Goal: Find specific page/section: Find specific page/section

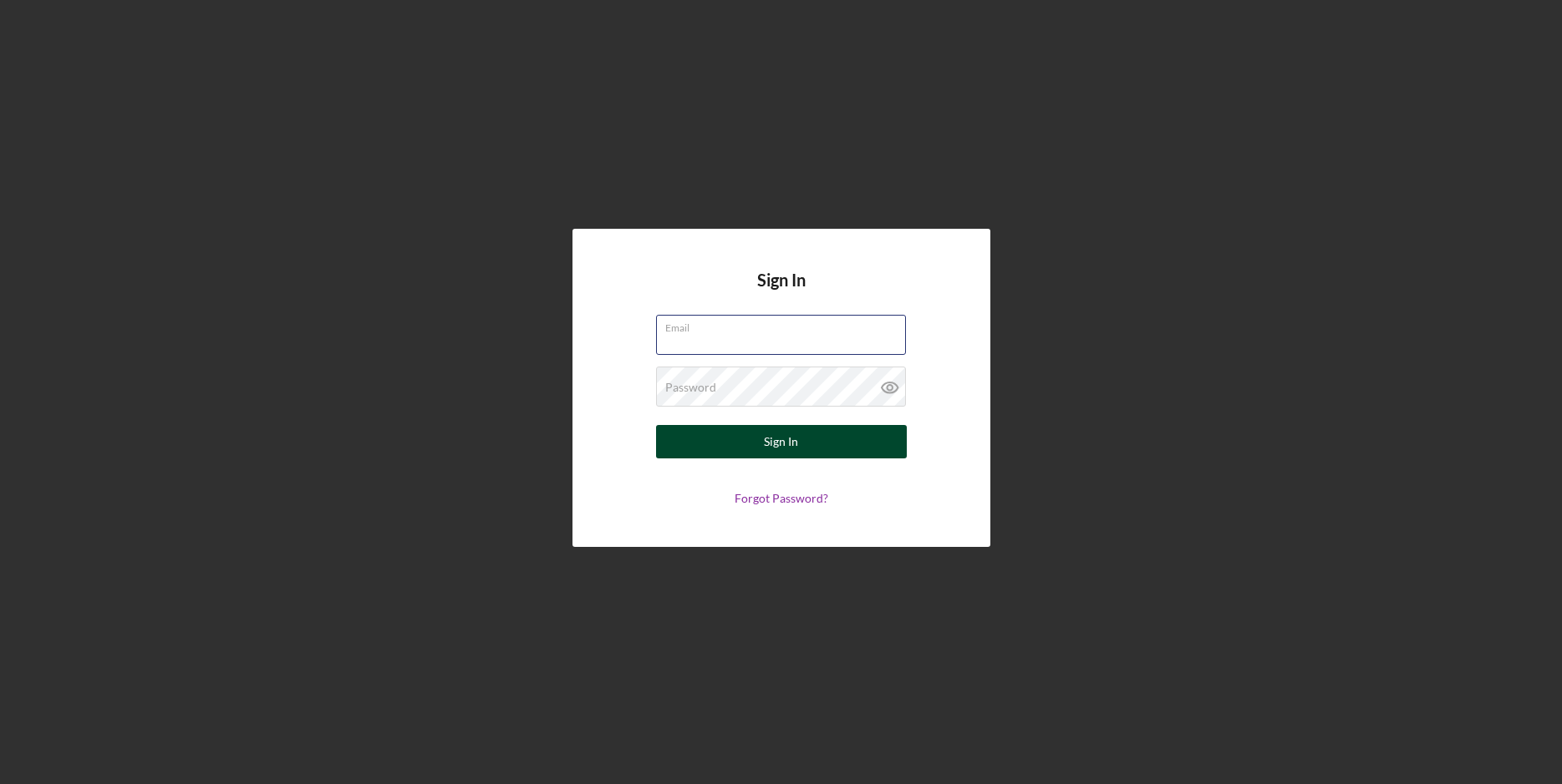
type input "[EMAIL_ADDRESS][DOMAIN_NAME]"
click at [775, 431] on div "Sign In" at bounding box center [781, 442] width 35 height 34
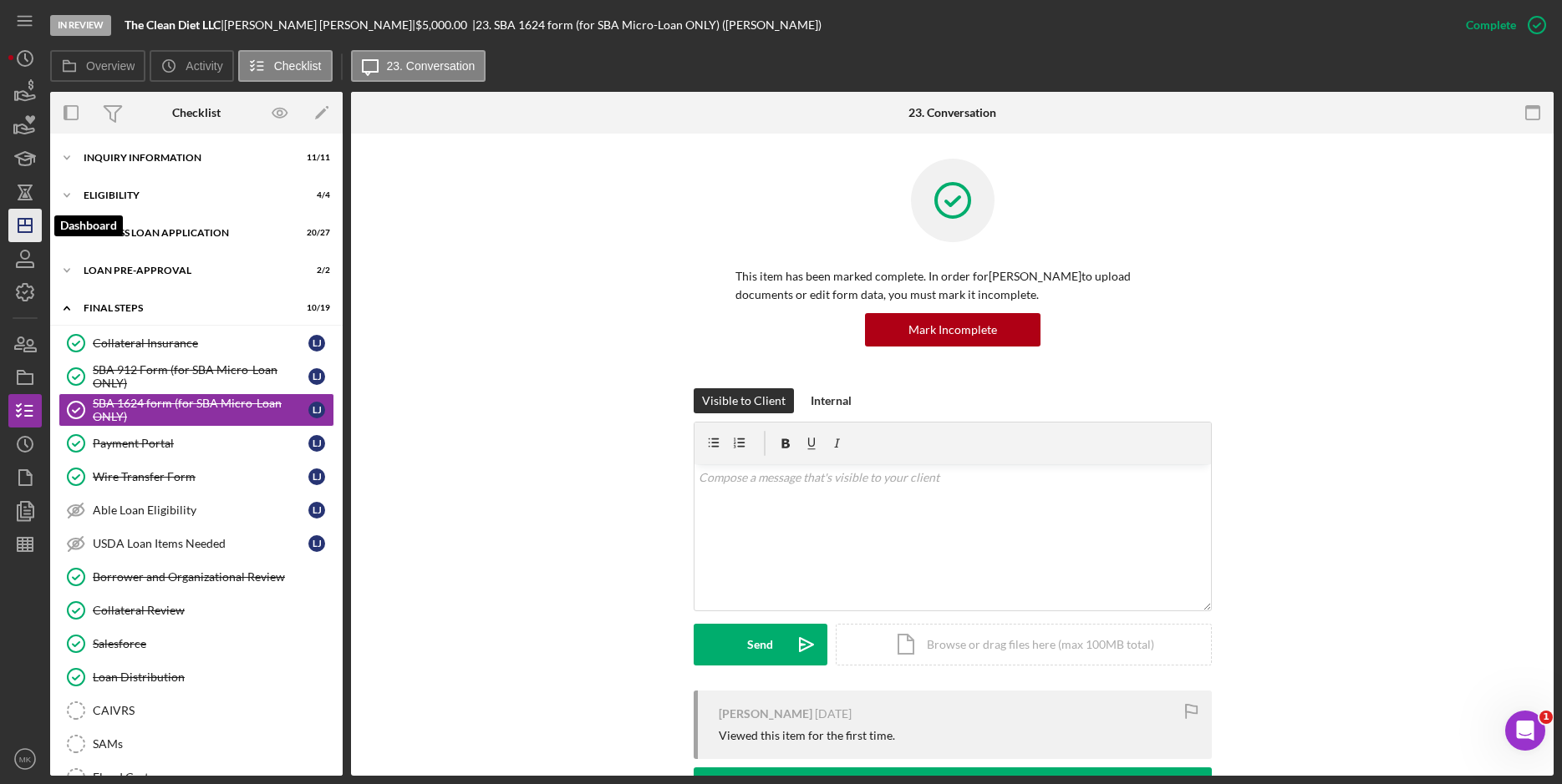
click at [19, 236] on icon "Icon/Dashboard" at bounding box center [25, 225] width 42 height 42
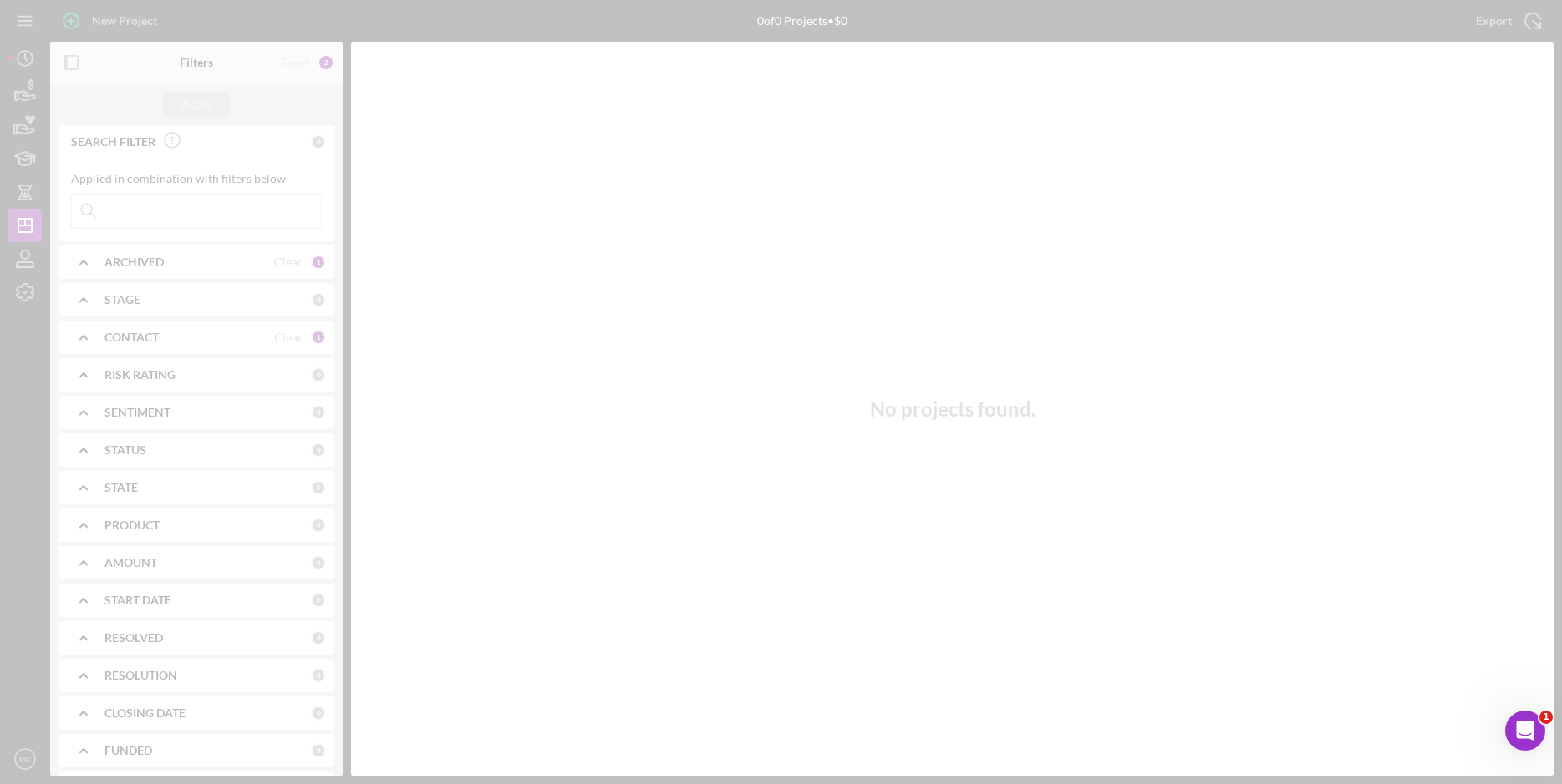
click at [152, 204] on div at bounding box center [781, 392] width 1562 height 784
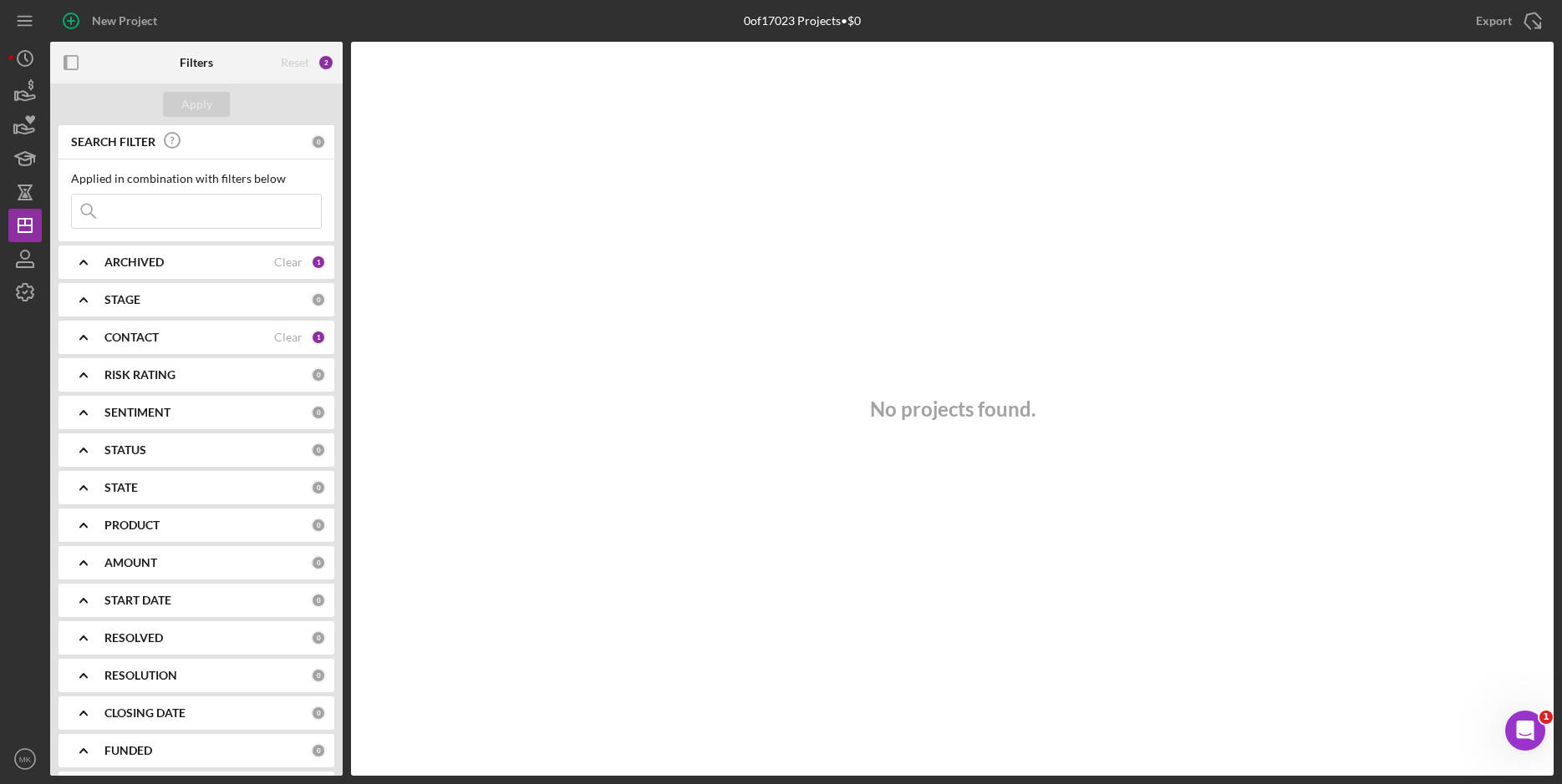
click at [151, 211] on input at bounding box center [196, 211] width 249 height 34
click at [177, 212] on input "Wood" at bounding box center [196, 211] width 249 height 34
drag, startPoint x: 183, startPoint y: 206, endPoint x: -21, endPoint y: 196, distance: 204.2
click at [0, 196] on html "New Project 0 of 17023 Projects • $0 Export Icon/Export Filters Reset 3 Apply S…" at bounding box center [781, 392] width 1562 height 784
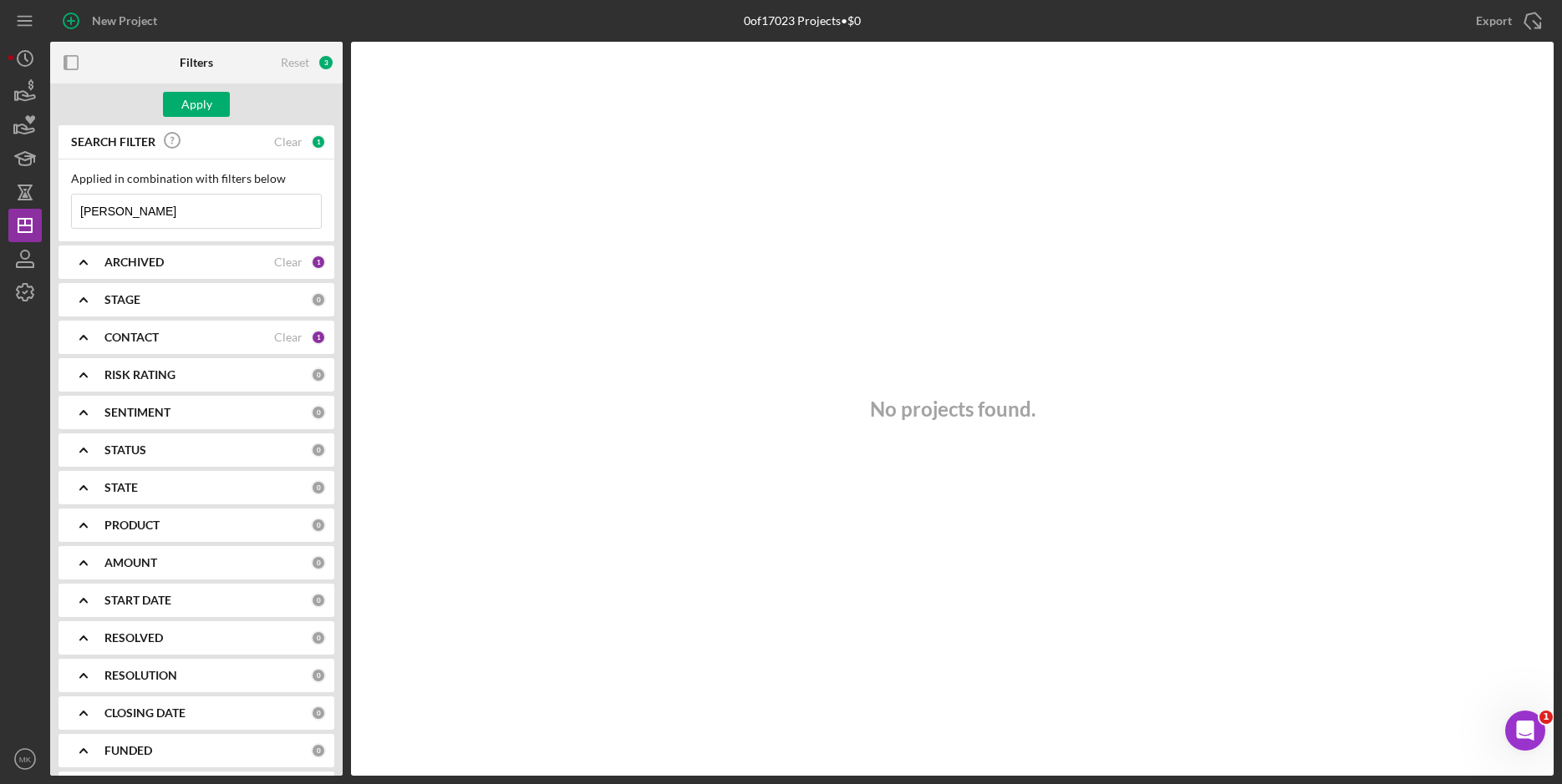
type input "[PERSON_NAME]"
click at [162, 340] on div "CONTACT" at bounding box center [189, 337] width 169 height 13
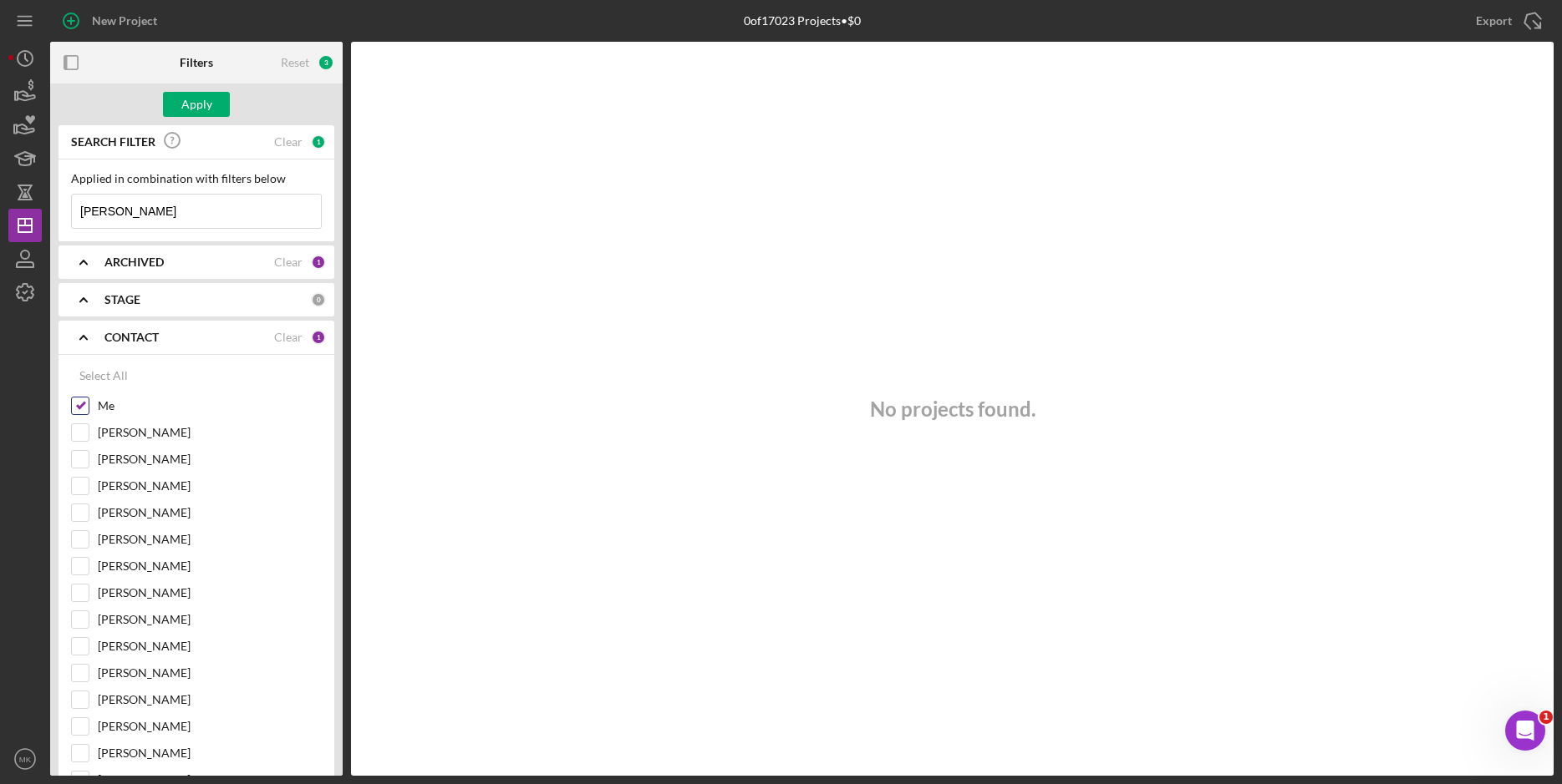
click at [87, 404] on input "Me" at bounding box center [80, 405] width 17 height 17
checkbox input "false"
drag, startPoint x: 141, startPoint y: 208, endPoint x: 49, endPoint y: 214, distance: 92.2
click at [49, 214] on div "New Project 0 of 17023 Projects • $0 Export Icon/Export Filters Reset 2 Apply S…" at bounding box center [781, 388] width 1545 height 776
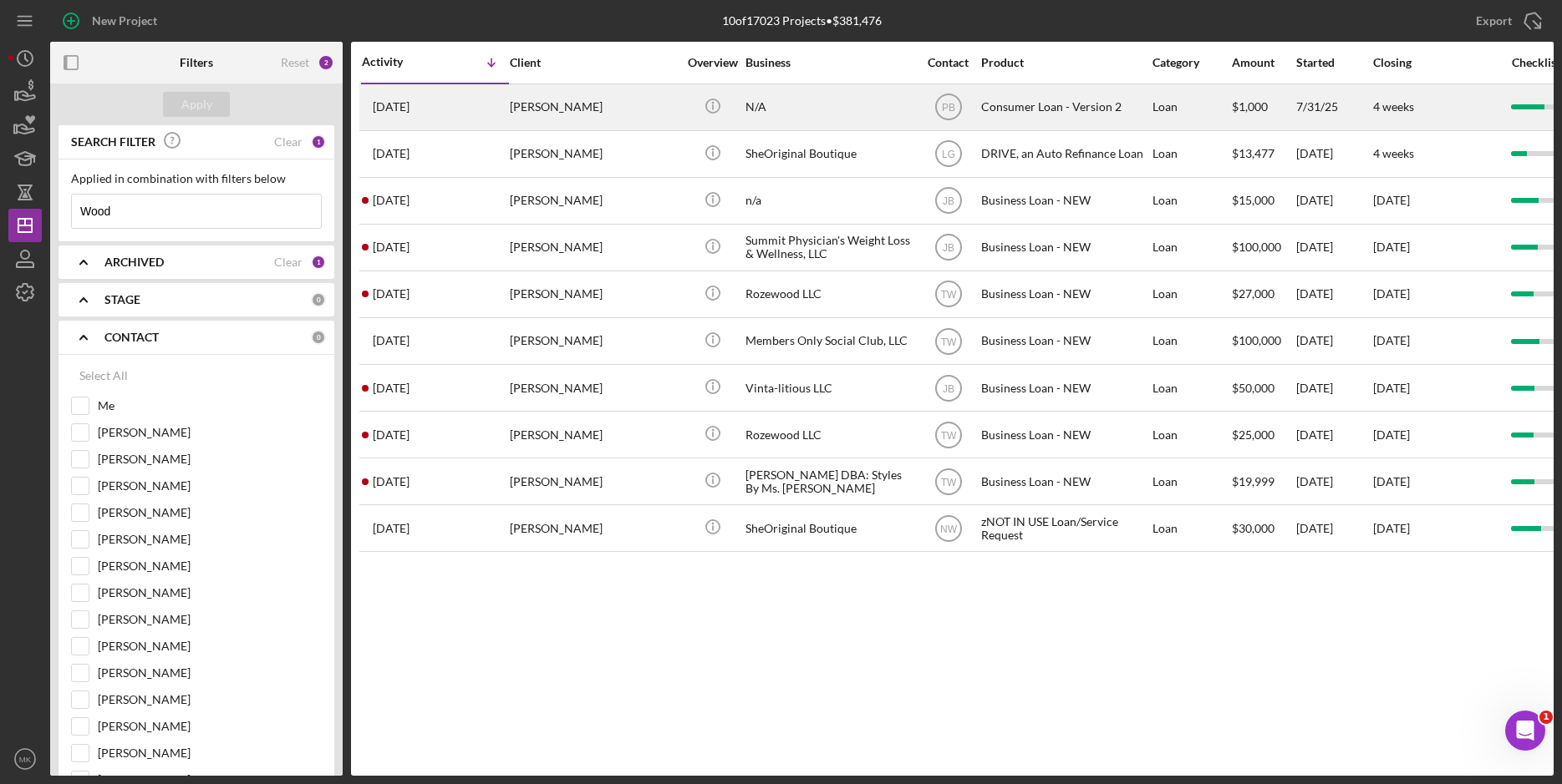
type input "Wood"
click at [757, 122] on div "N/A" at bounding box center [828, 107] width 167 height 44
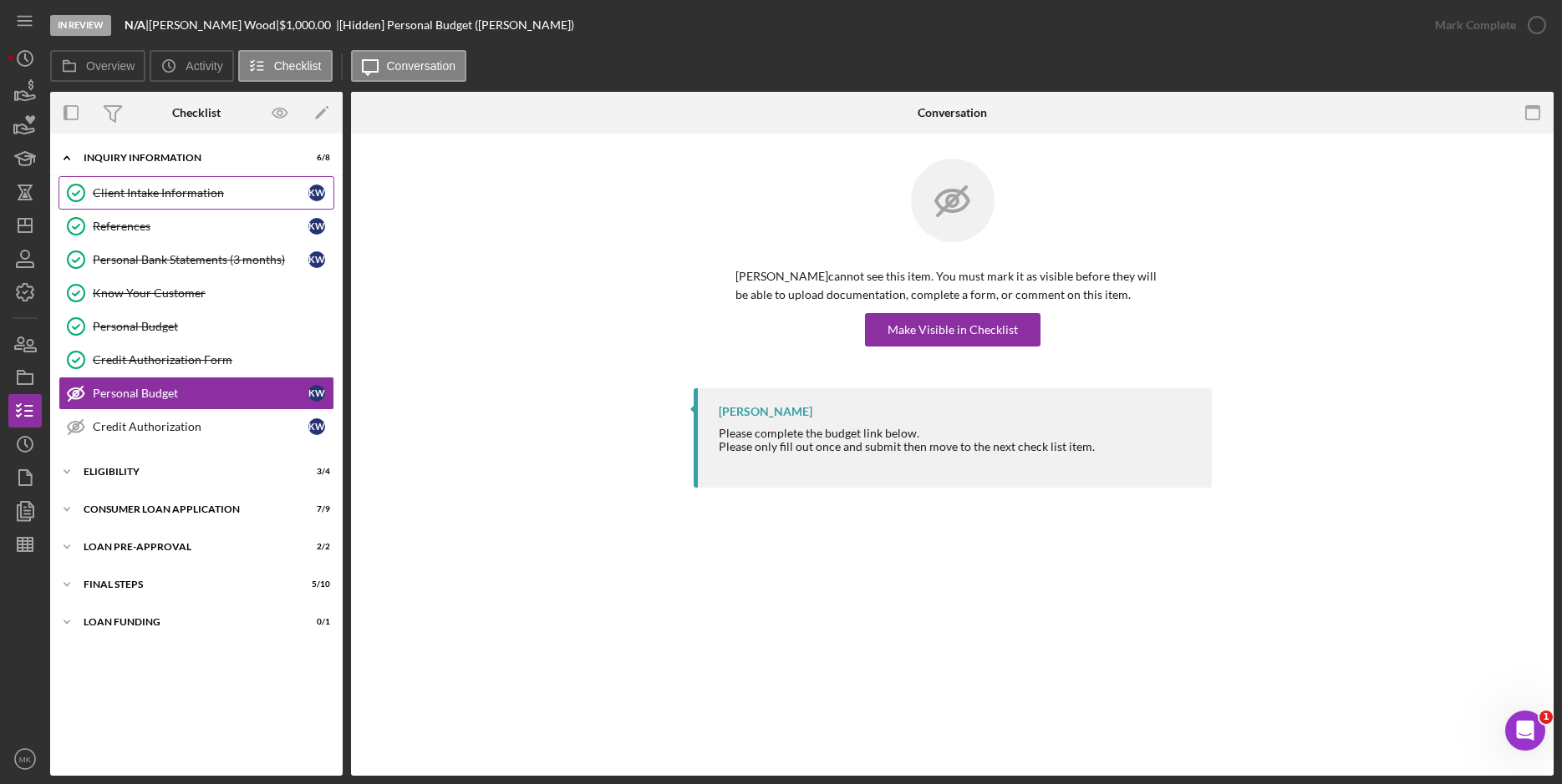
click at [212, 202] on link "Client Intake Information Client Intake Information K W" at bounding box center [196, 193] width 276 height 34
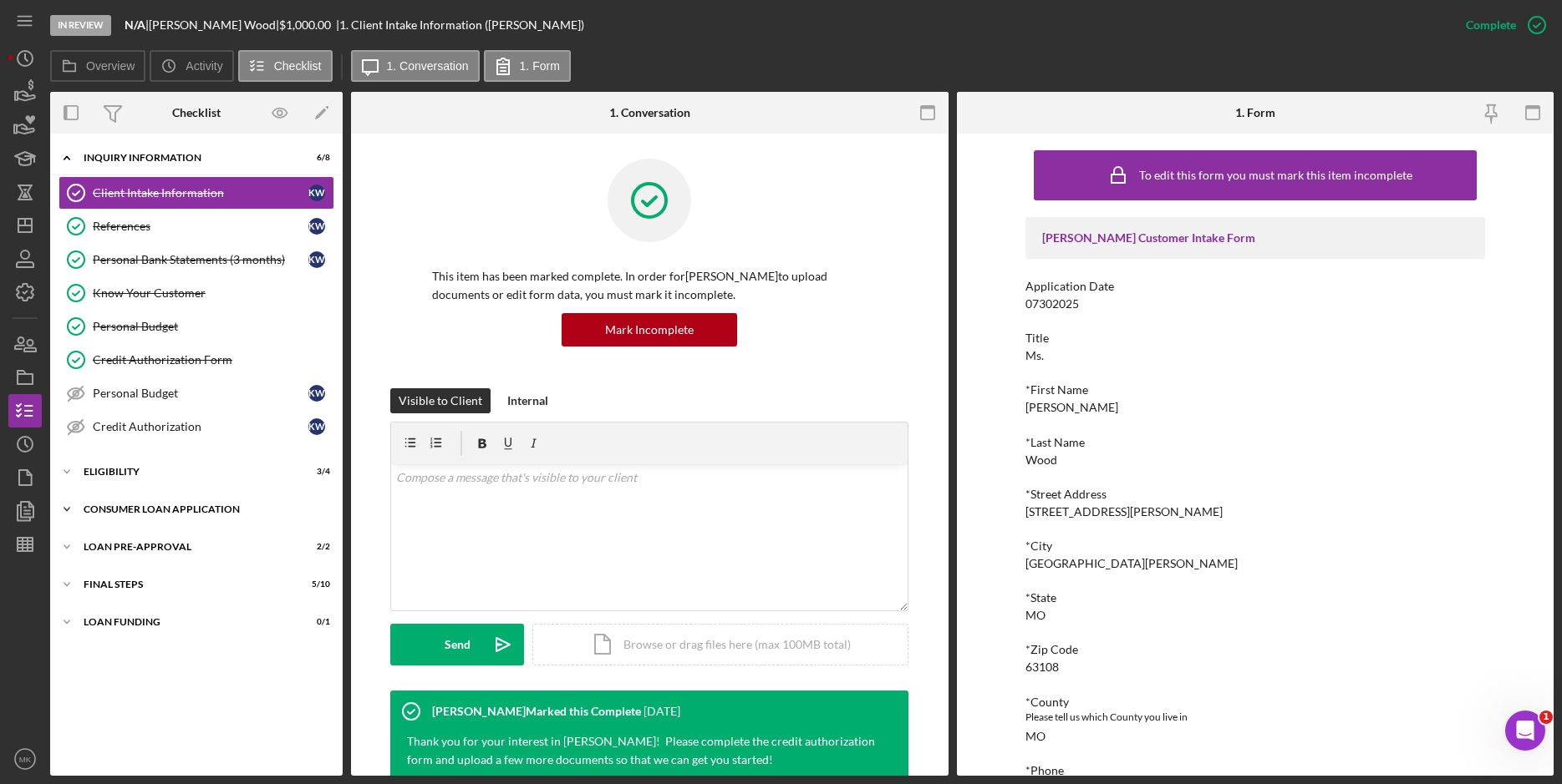
click at [204, 507] on div "Consumer Loan Application" at bounding box center [202, 509] width 238 height 10
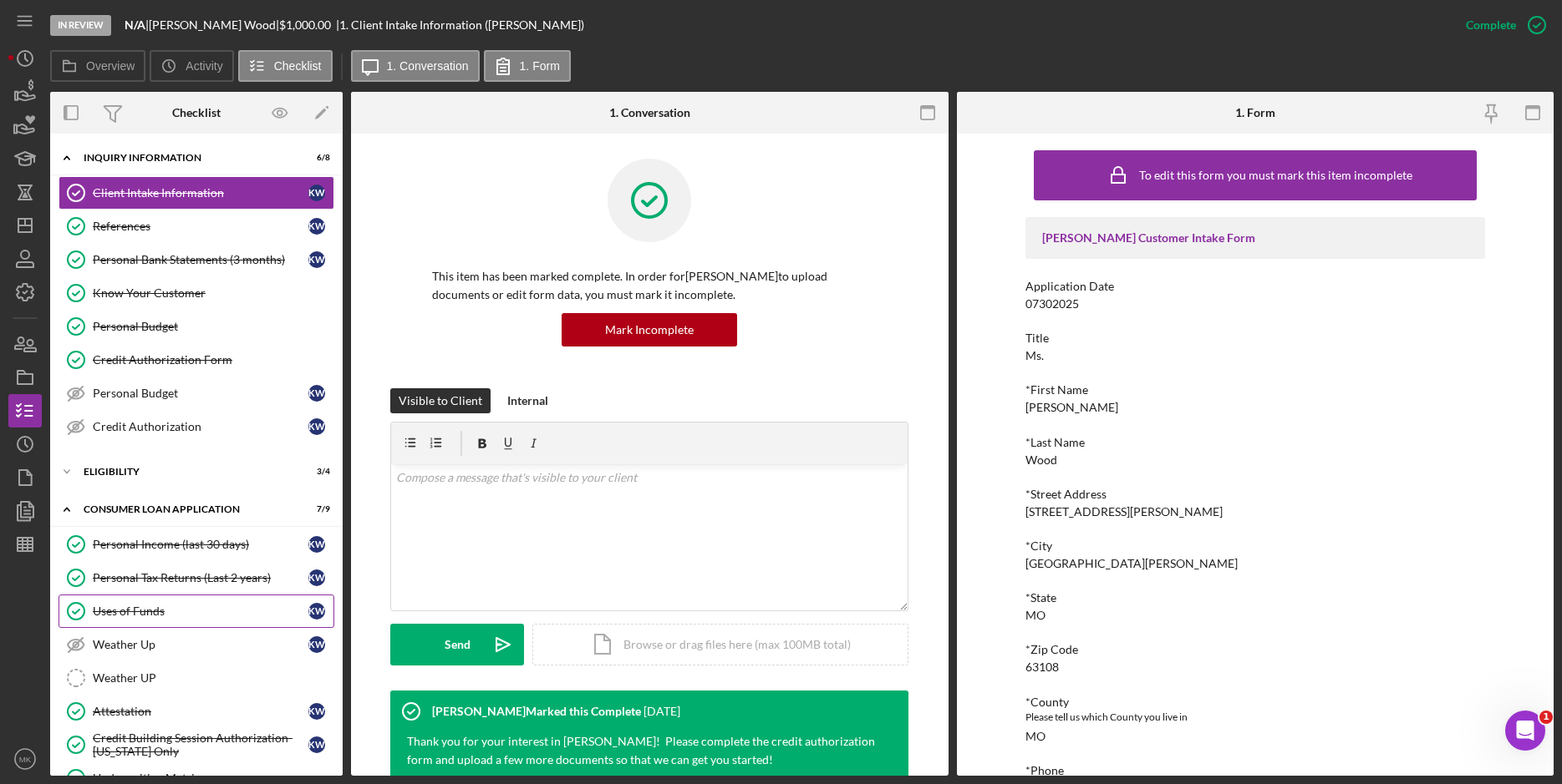
click at [211, 607] on div "Uses of Funds" at bounding box center [200, 611] width 216 height 13
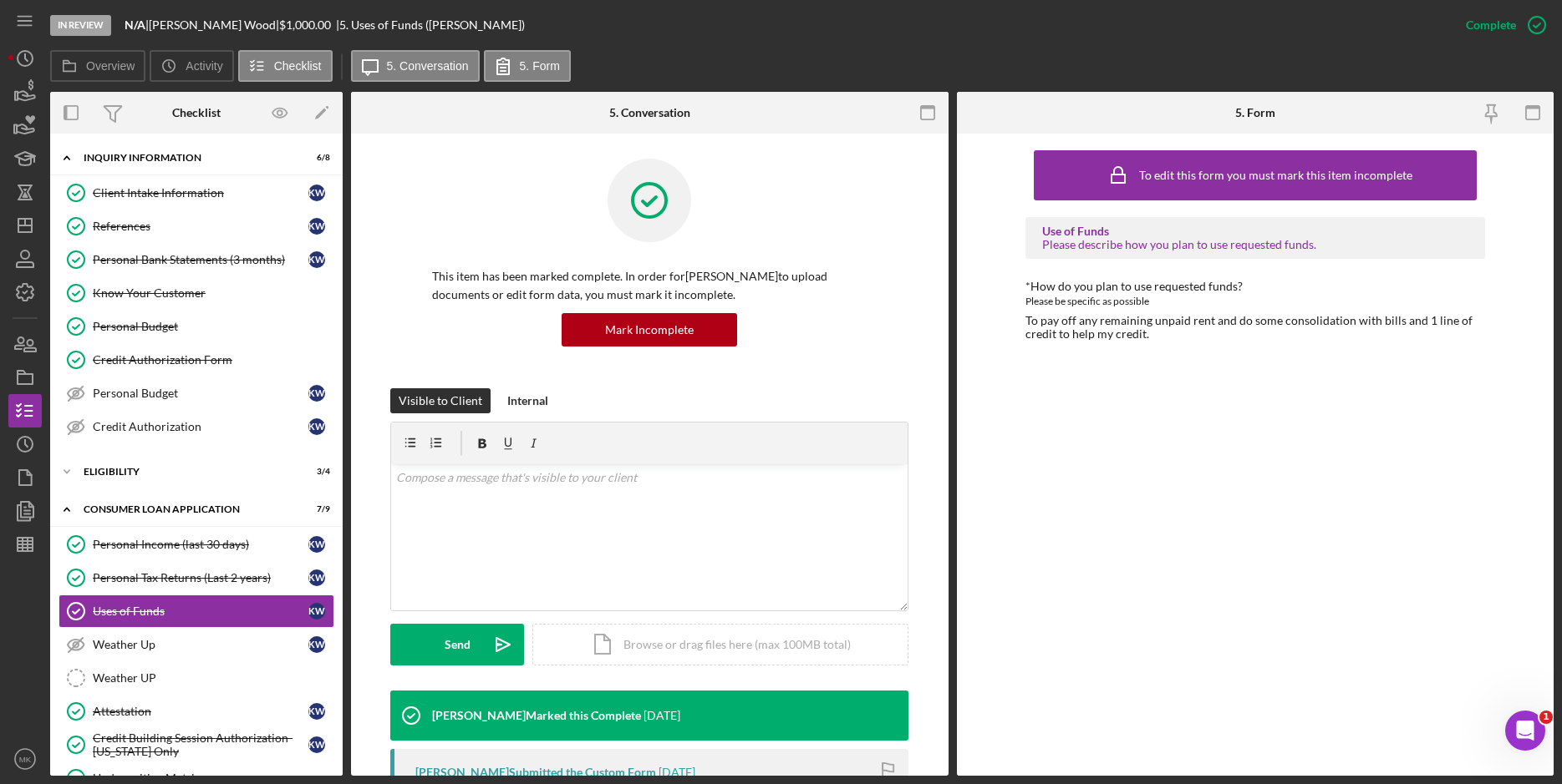
scroll to position [220, 0]
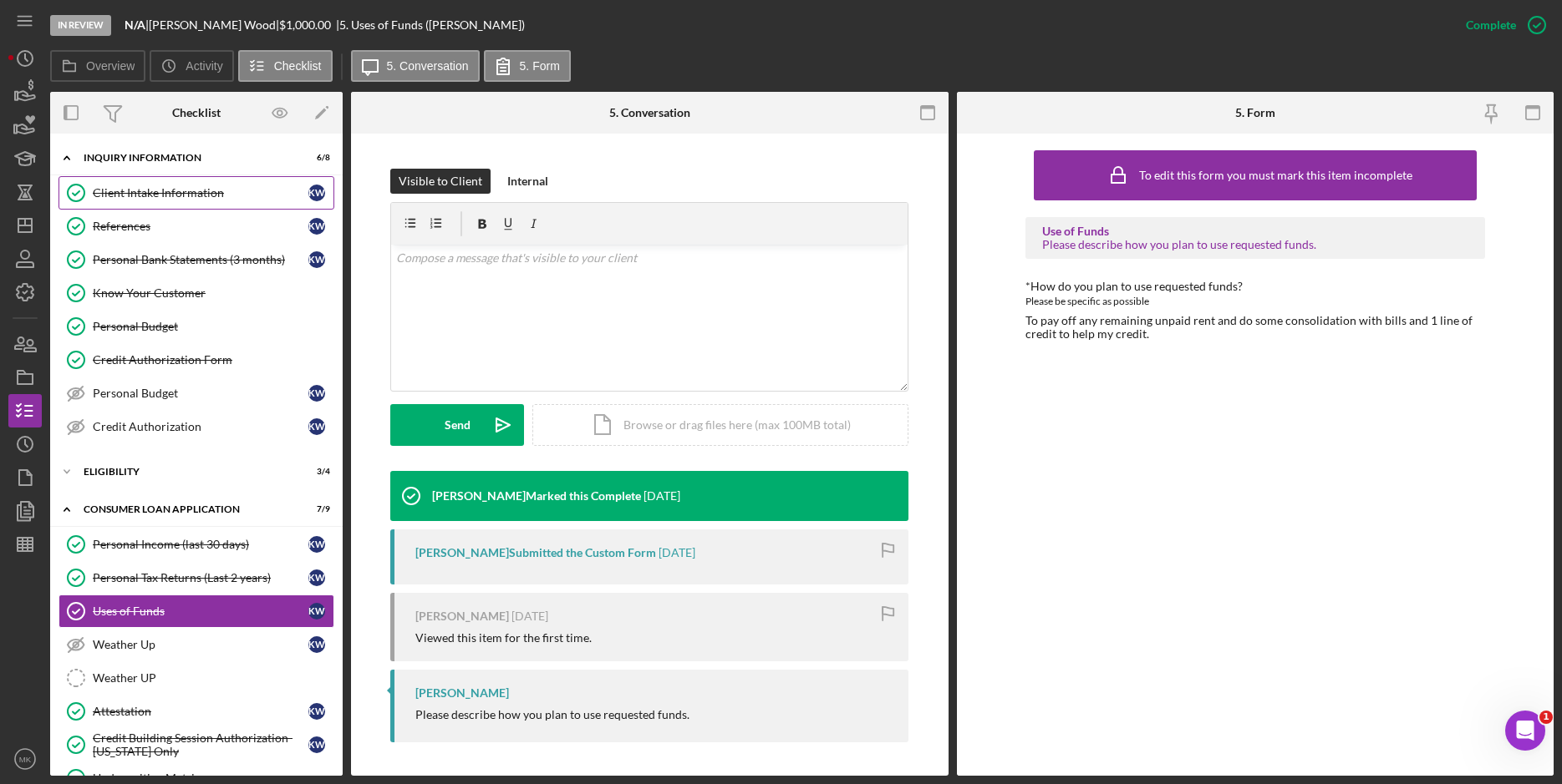
drag, startPoint x: 159, startPoint y: 198, endPoint x: 117, endPoint y: 193, distance: 42.3
click at [159, 198] on div "Client Intake Information" at bounding box center [200, 192] width 216 height 13
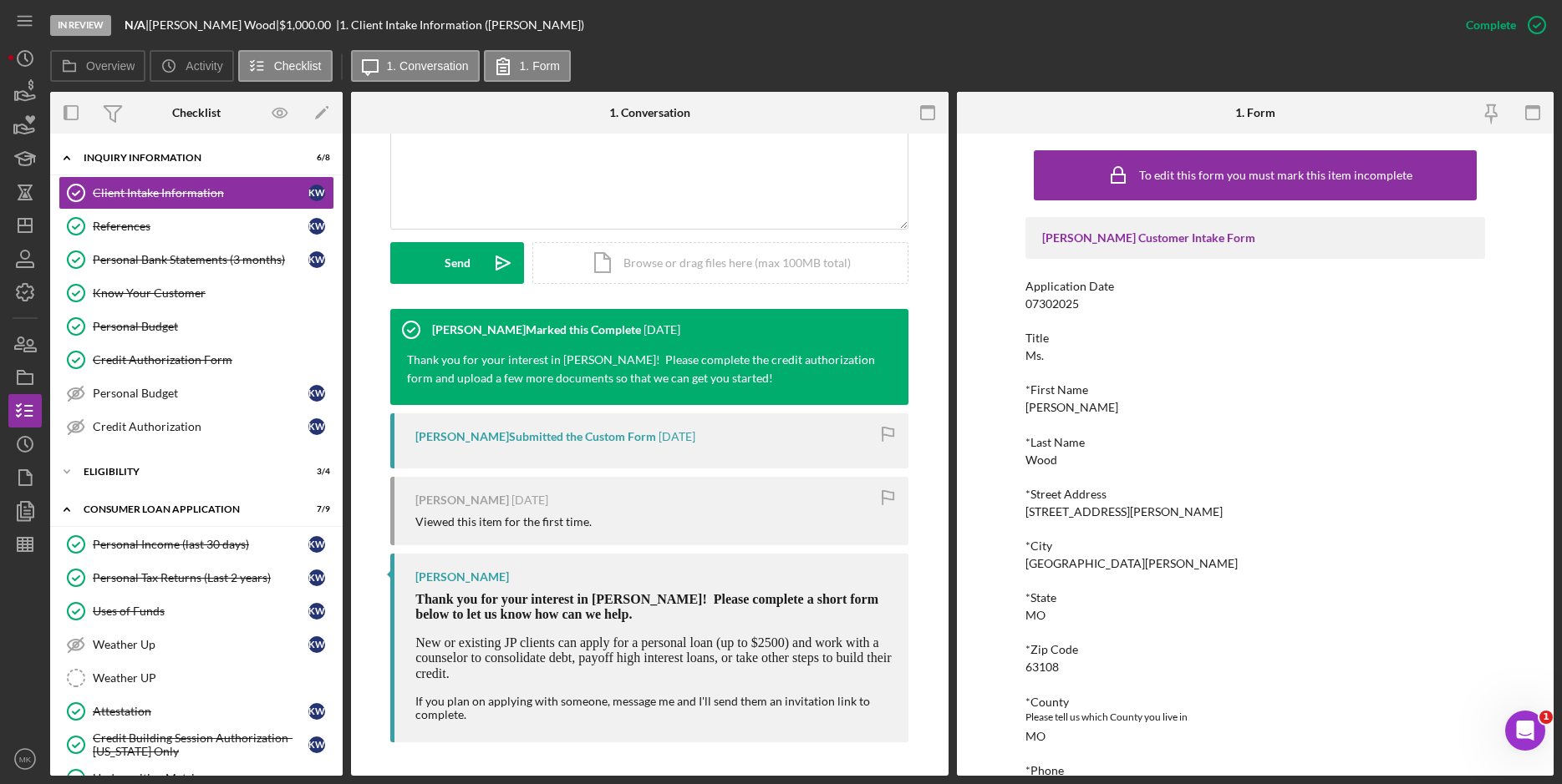
scroll to position [251, 0]
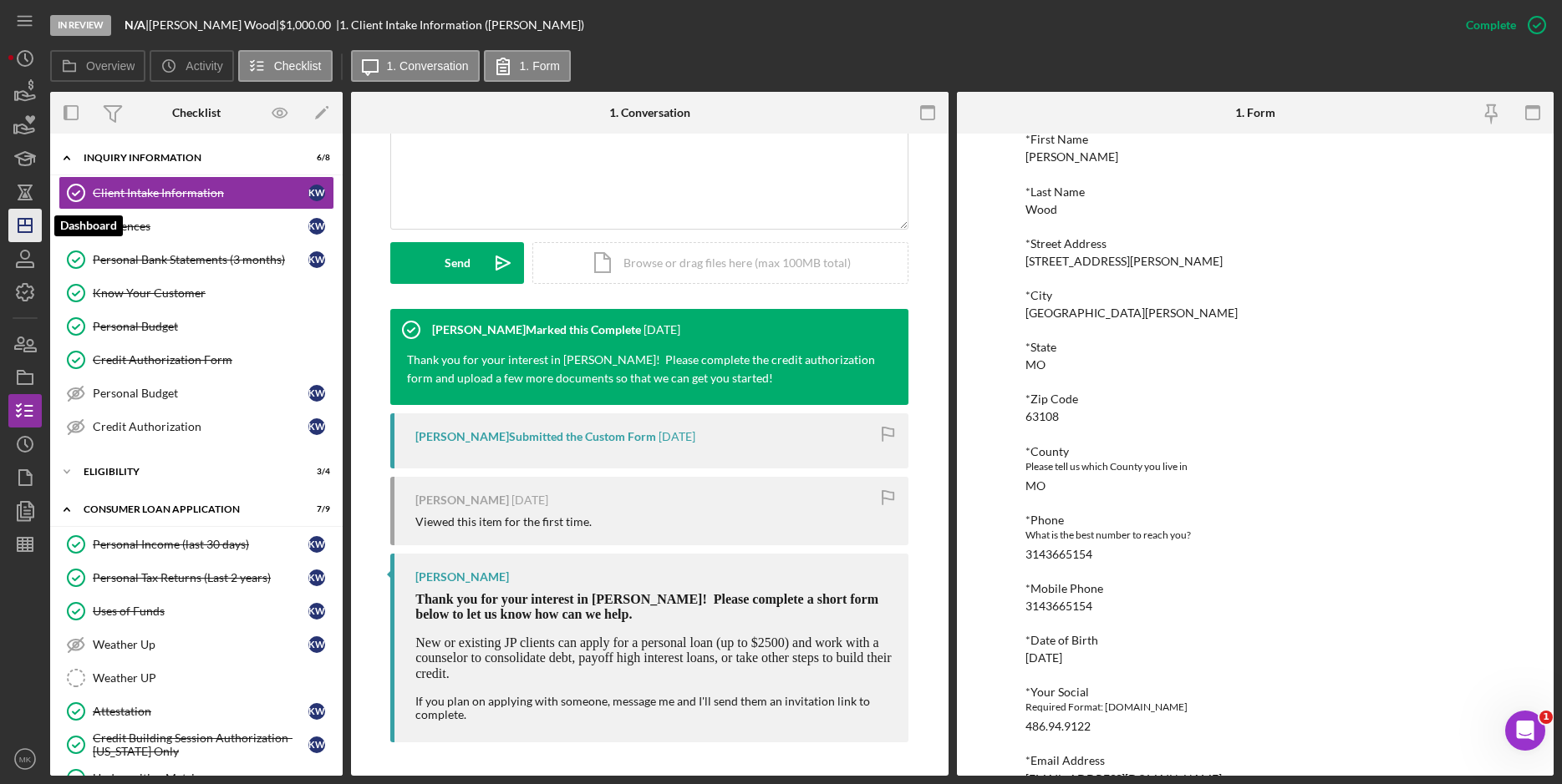
click at [27, 232] on polygon "button" at bounding box center [25, 225] width 13 height 13
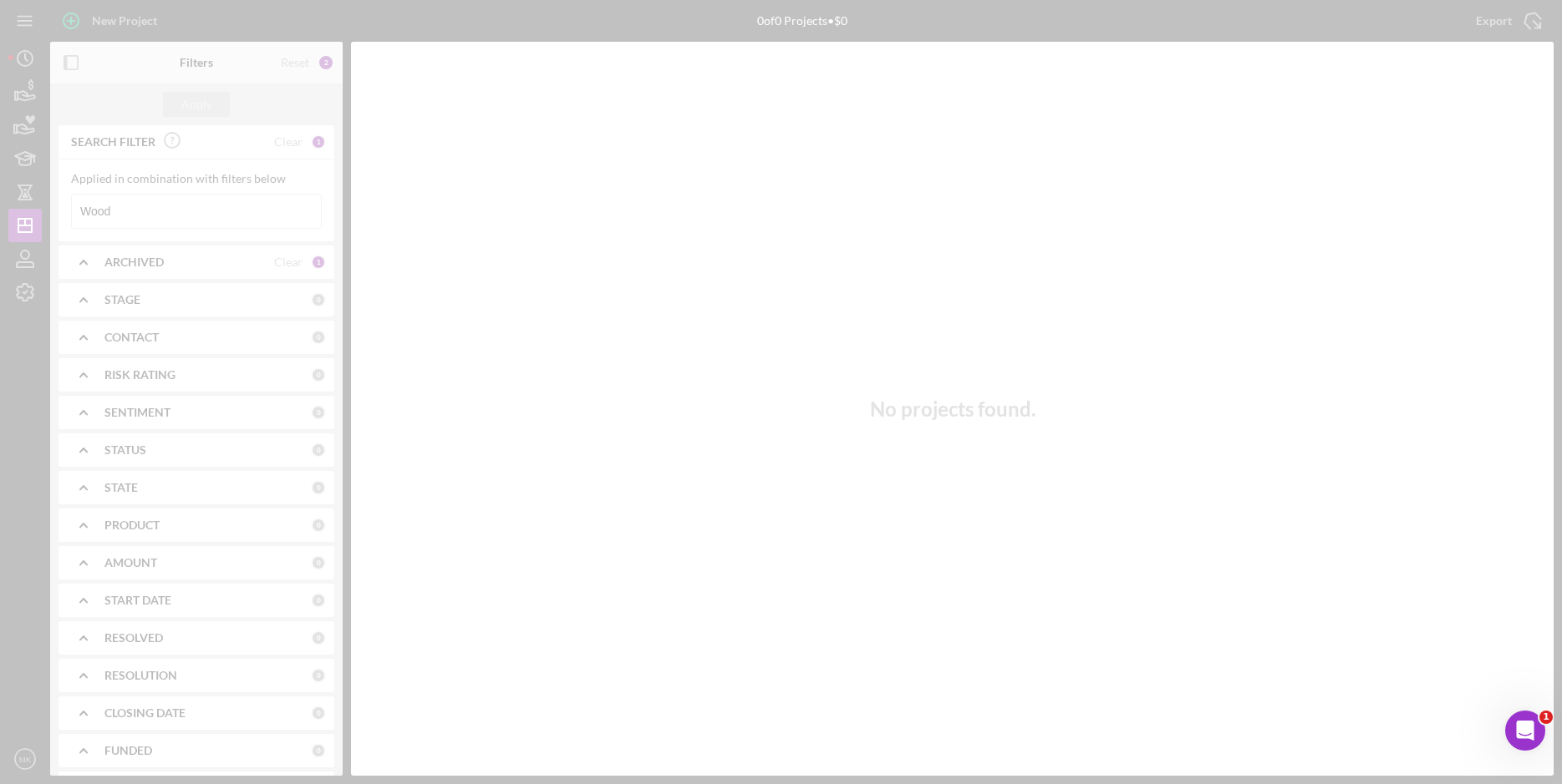
click at [138, 207] on div at bounding box center [781, 392] width 1562 height 784
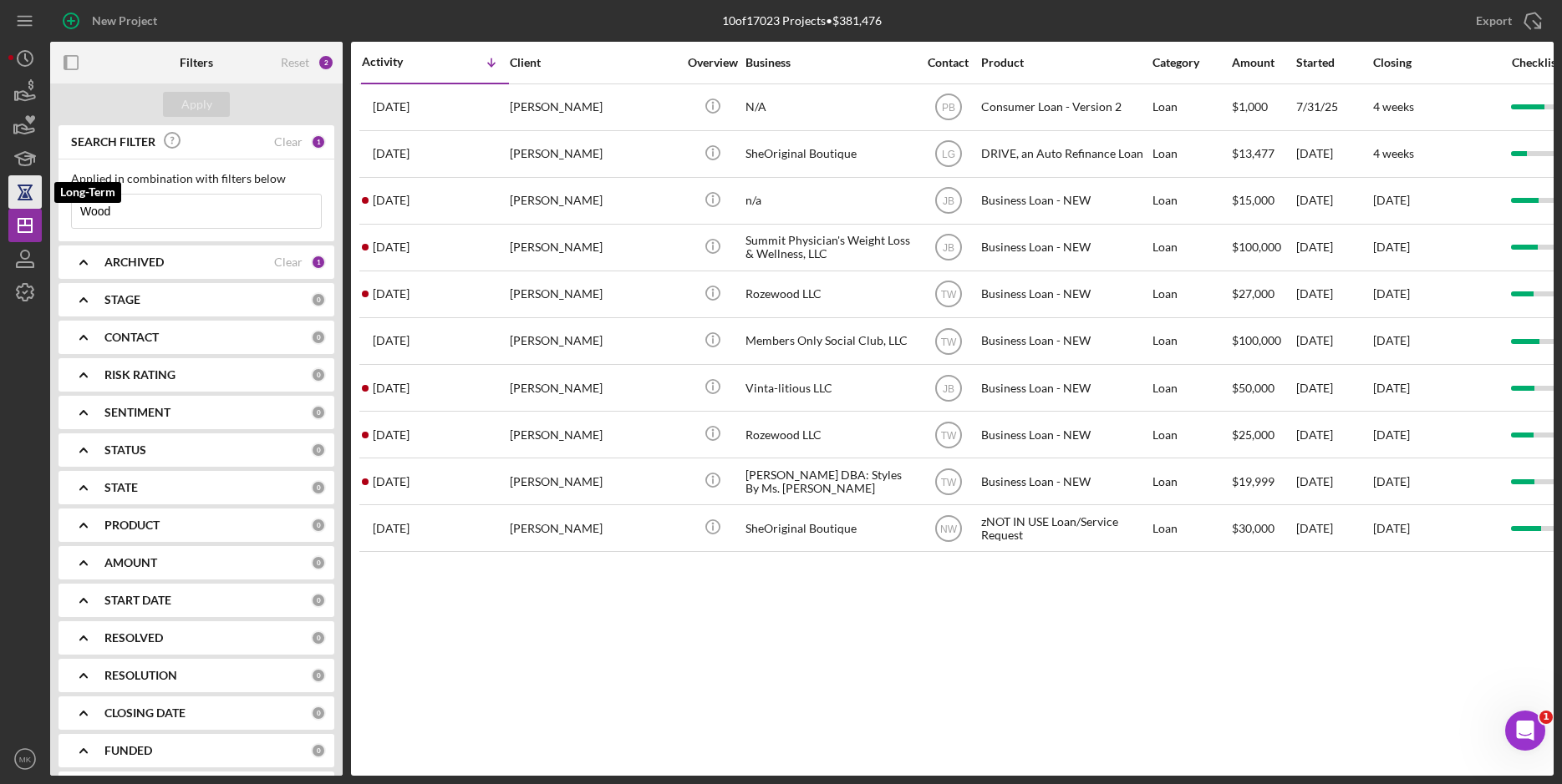
drag, startPoint x: 131, startPoint y: 216, endPoint x: 36, endPoint y: 202, distance: 96.0
click at [36, 202] on div "New Project 10 of 17023 Projects • $381,476 Wood Export Icon/Export Filters Res…" at bounding box center [781, 388] width 1545 height 776
type input "[PERSON_NAME]"
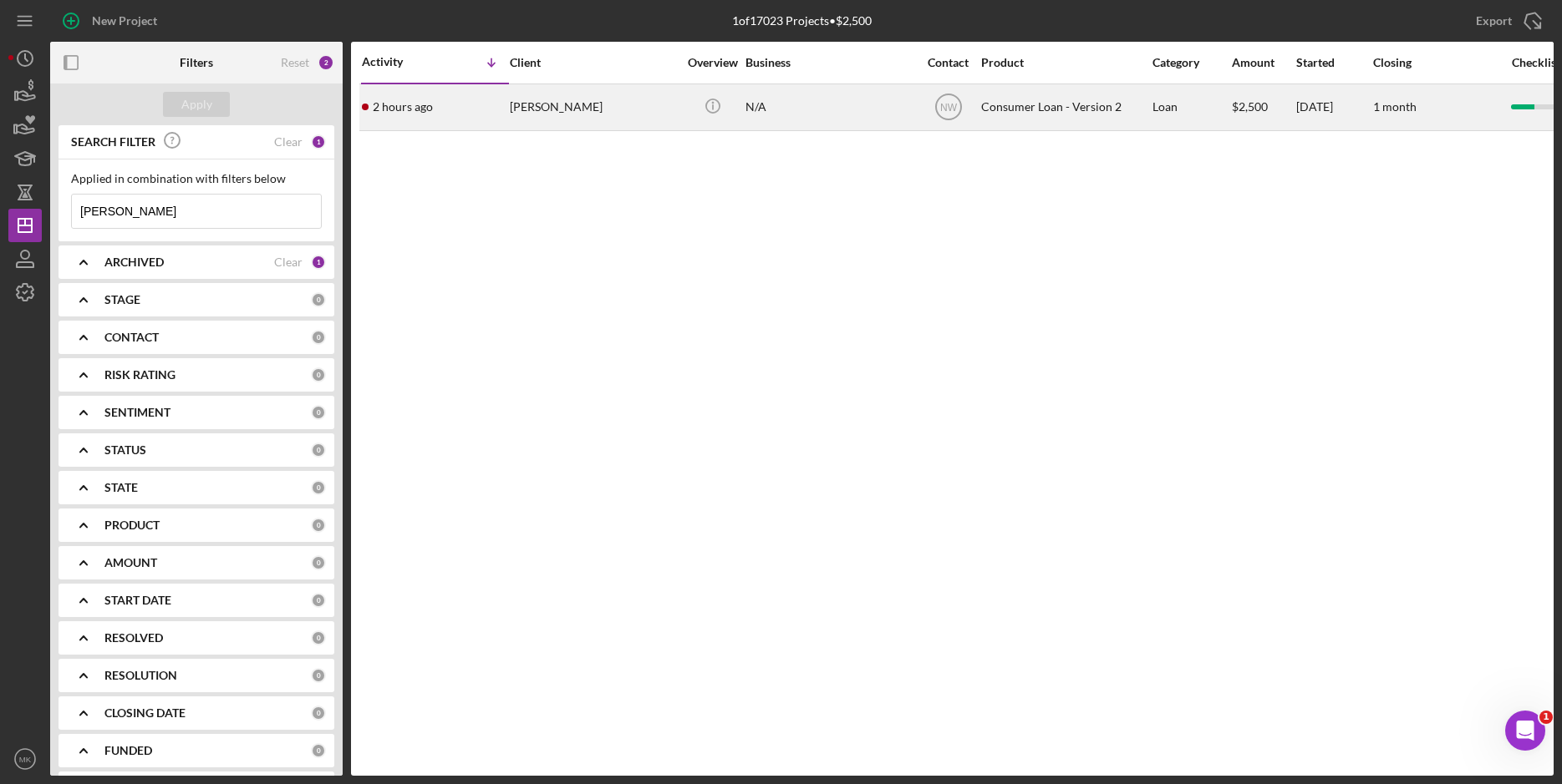
click at [570, 121] on div "[PERSON_NAME]" at bounding box center [593, 107] width 167 height 44
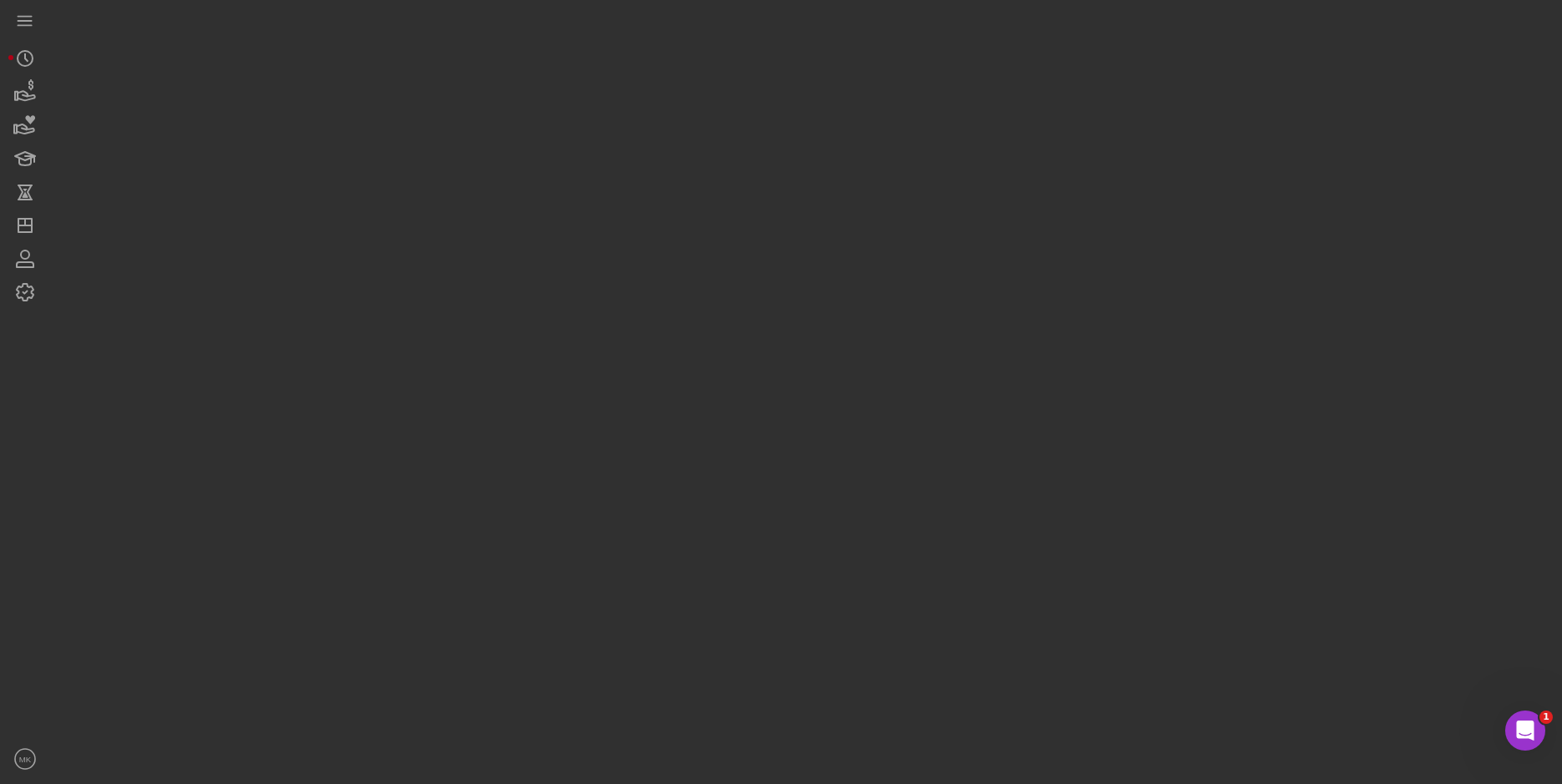
click at [569, 121] on div at bounding box center [802, 388] width 1503 height 776
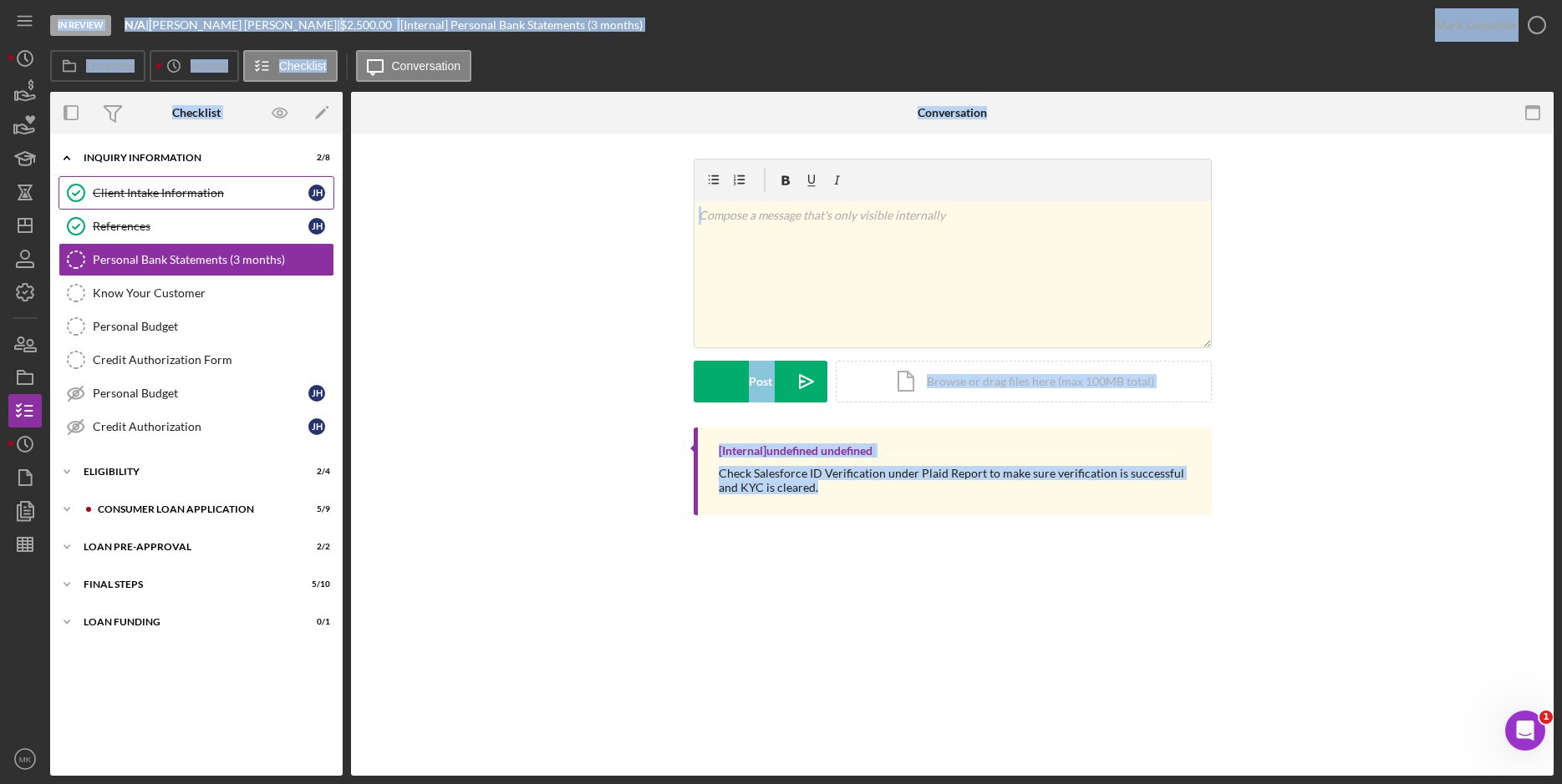
click at [144, 190] on div "Client Intake Information" at bounding box center [200, 192] width 216 height 13
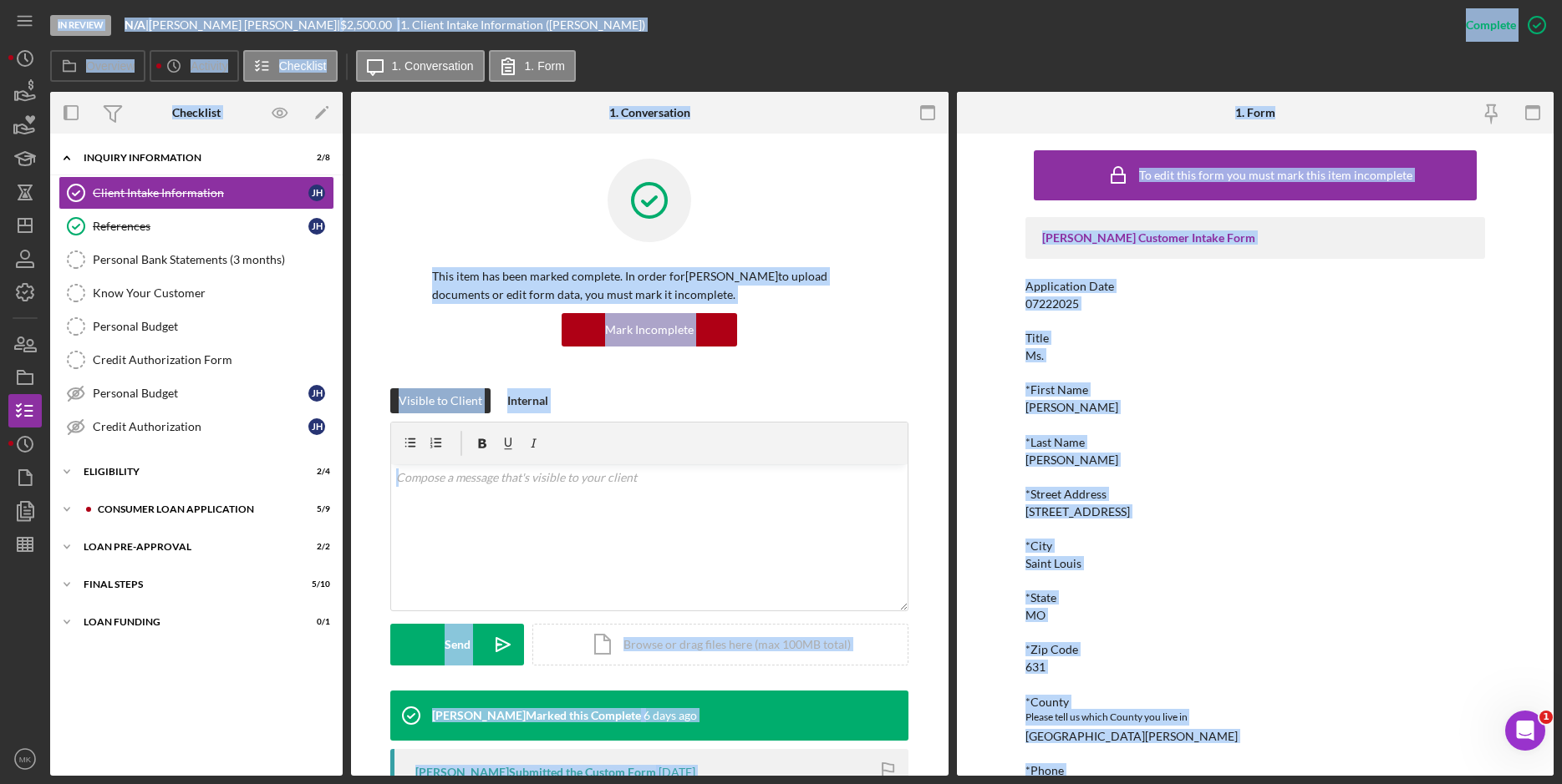
click at [1155, 470] on div "[PERSON_NAME] Customer Intake Form Application Date 07222025 Title Ms. *First N…" at bounding box center [1255, 720] width 459 height 1007
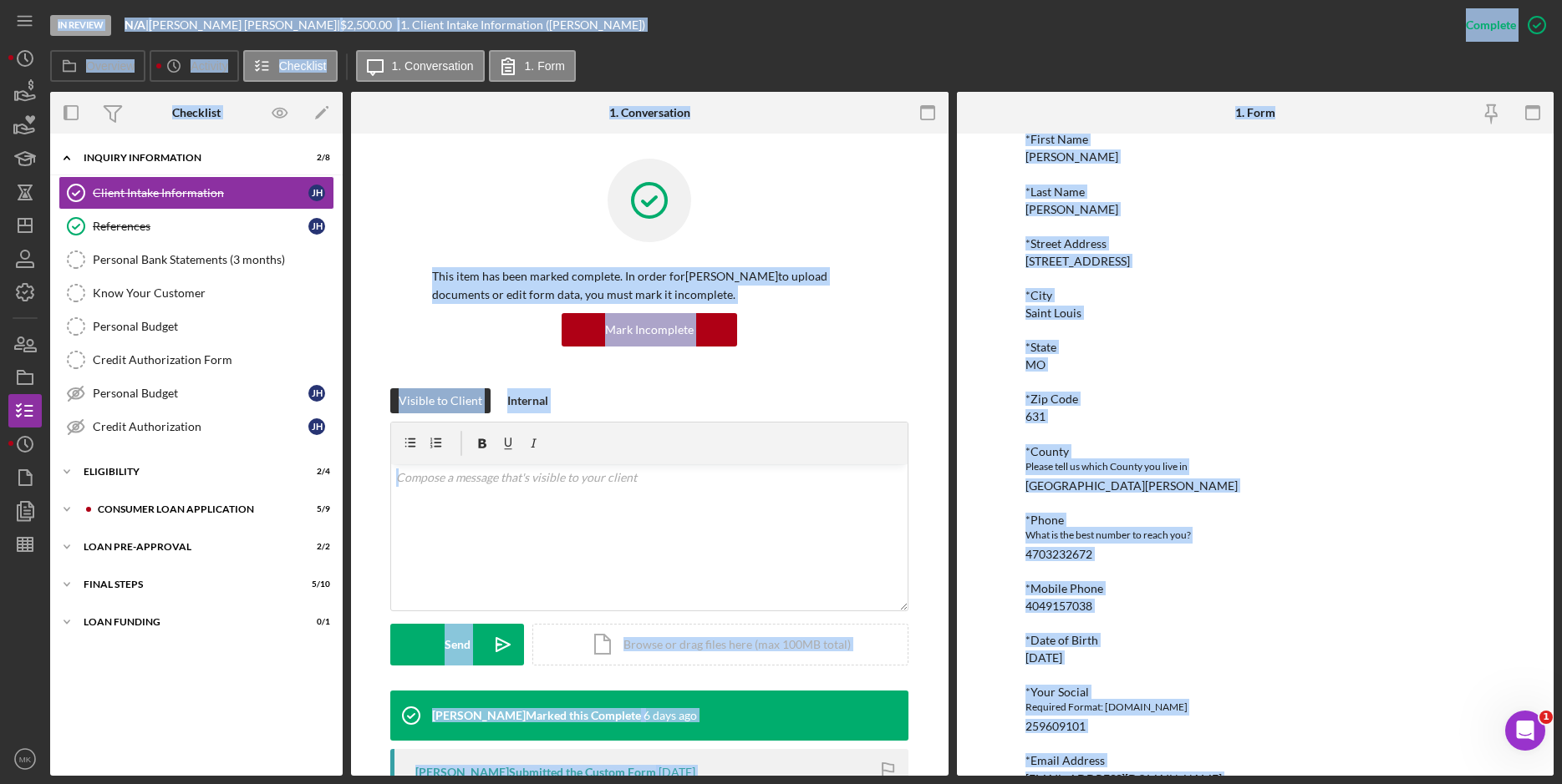
scroll to position [334, 0]
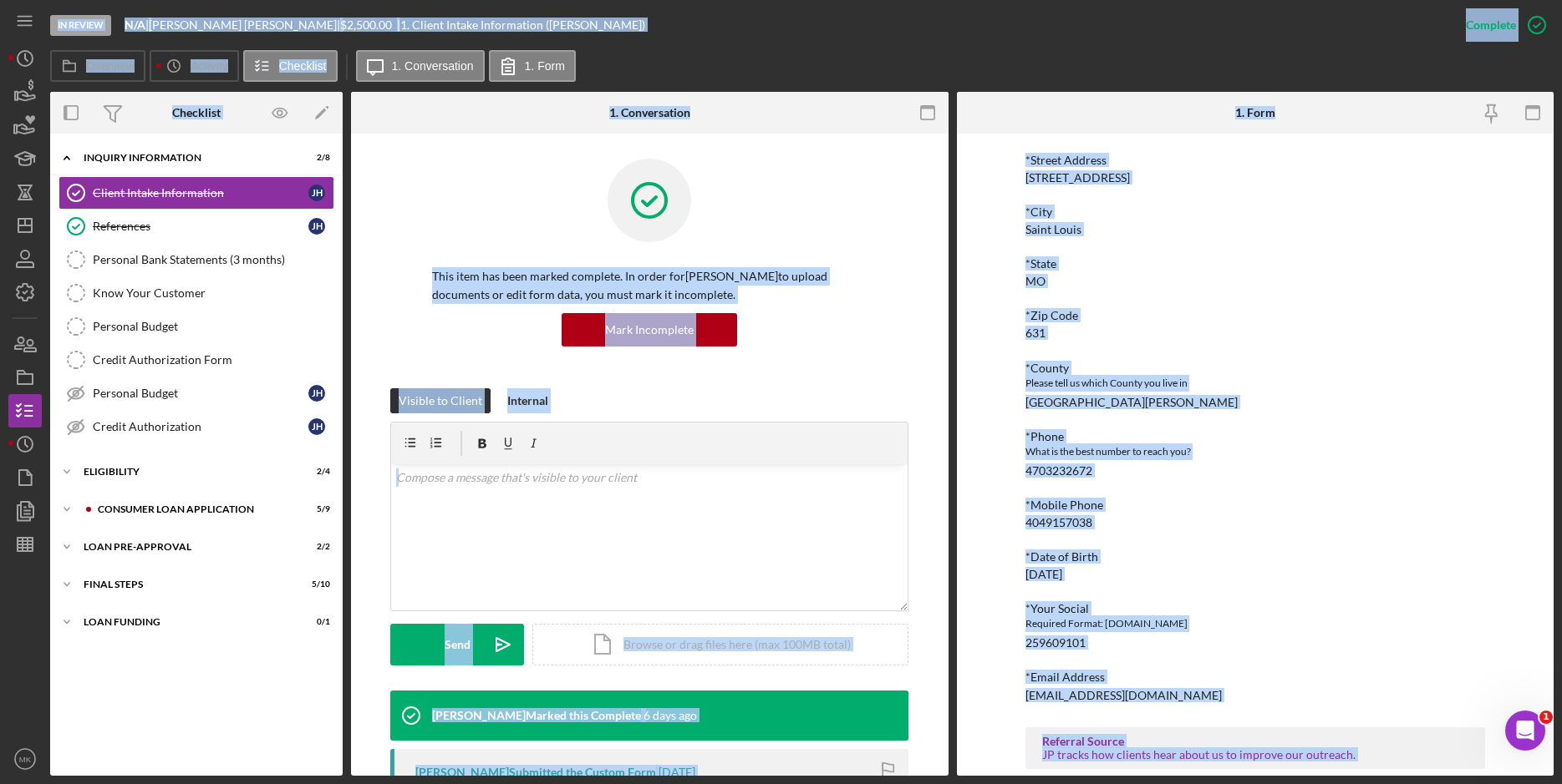
click at [1087, 521] on div "4049157038" at bounding box center [1058, 522] width 67 height 13
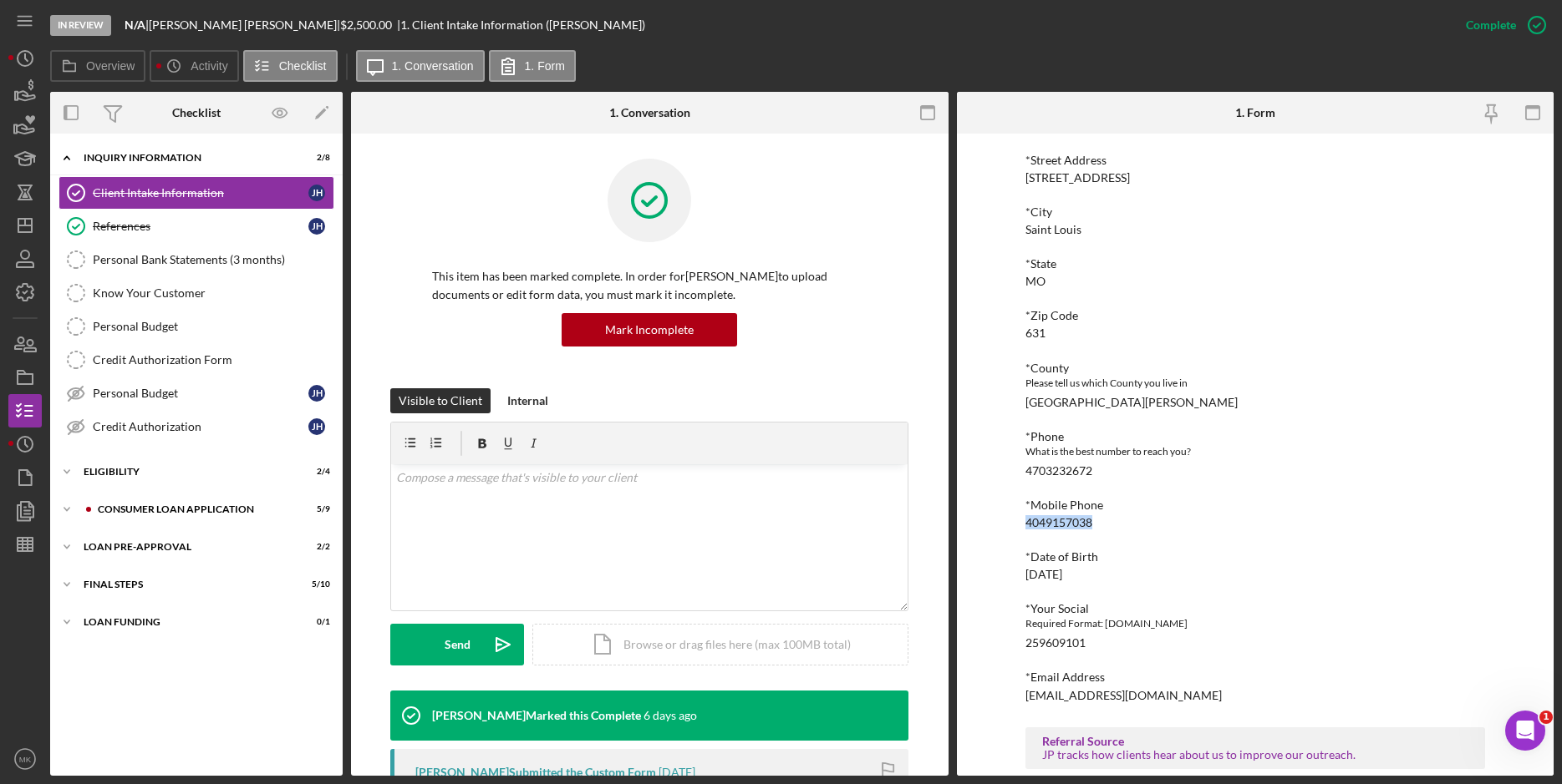
drag, startPoint x: 1101, startPoint y: 525, endPoint x: 1022, endPoint y: 525, distance: 79.0
click at [1025, 525] on div "*Mobile Phone [PHONE_NUMBER]" at bounding box center [1255, 514] width 459 height 31
copy div "4049157038"
